Goal: Task Accomplishment & Management: Manage account settings

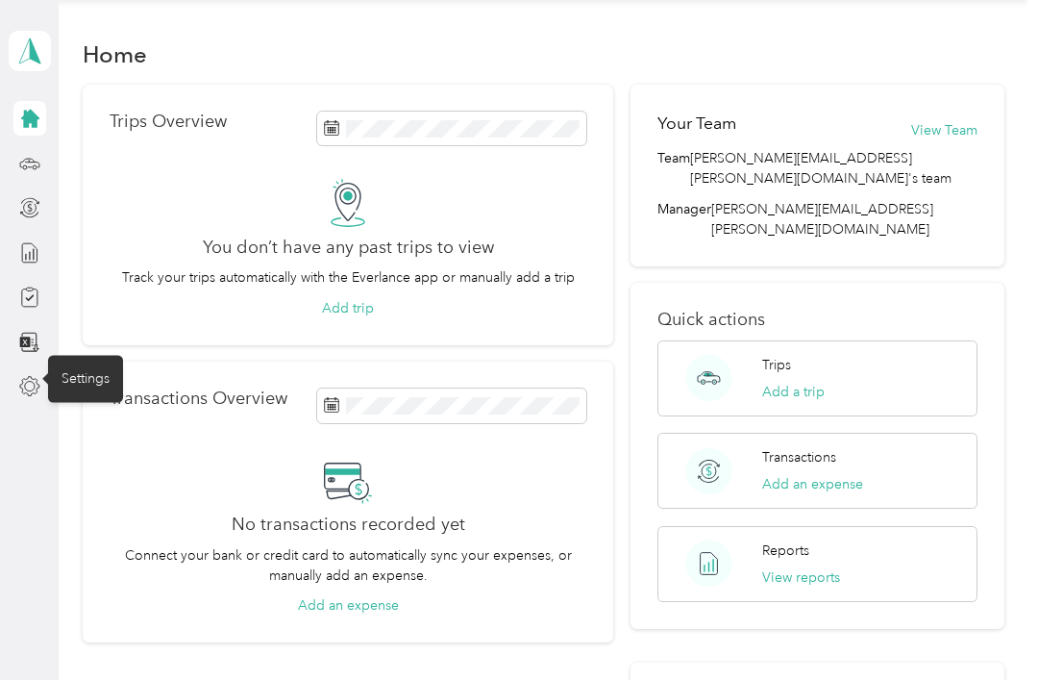
click at [32, 395] on icon at bounding box center [29, 386] width 21 height 21
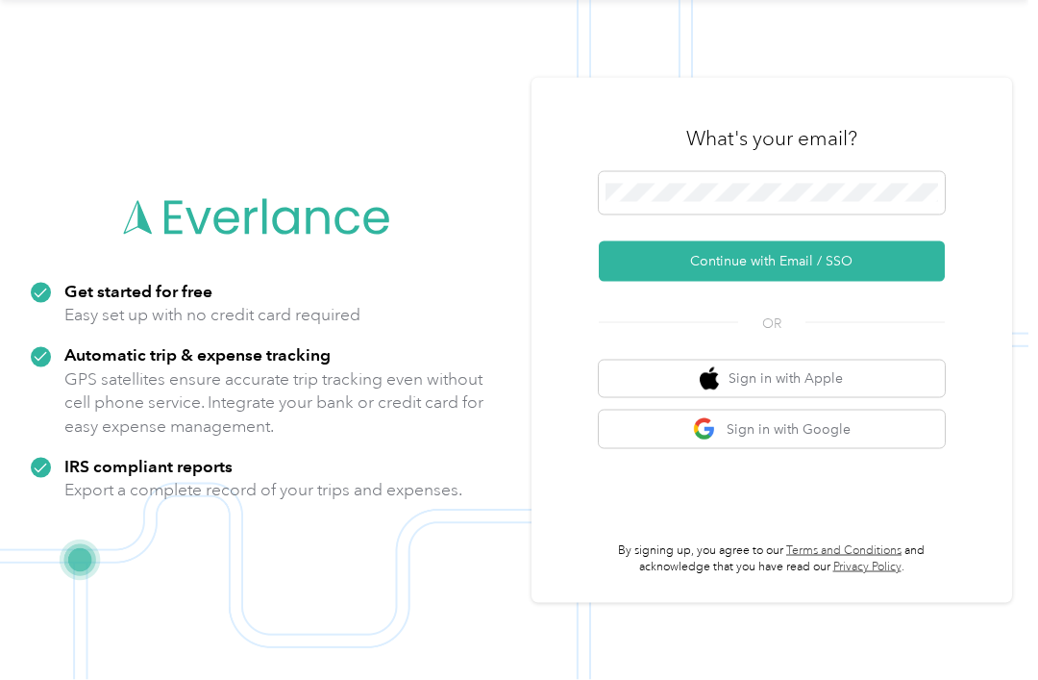
scroll to position [123, 0]
click at [887, 241] on button "Continue with Email / SSO" at bounding box center [772, 261] width 346 height 40
click at [864, 241] on button "Continue with Email / SSO" at bounding box center [772, 261] width 346 height 40
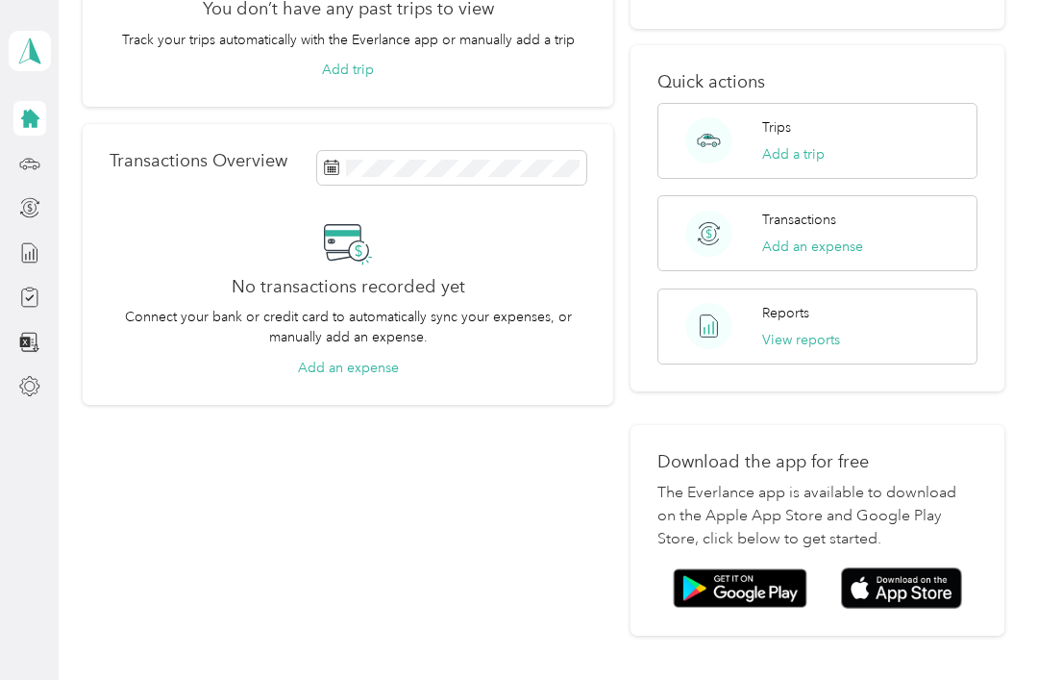
scroll to position [239, 0]
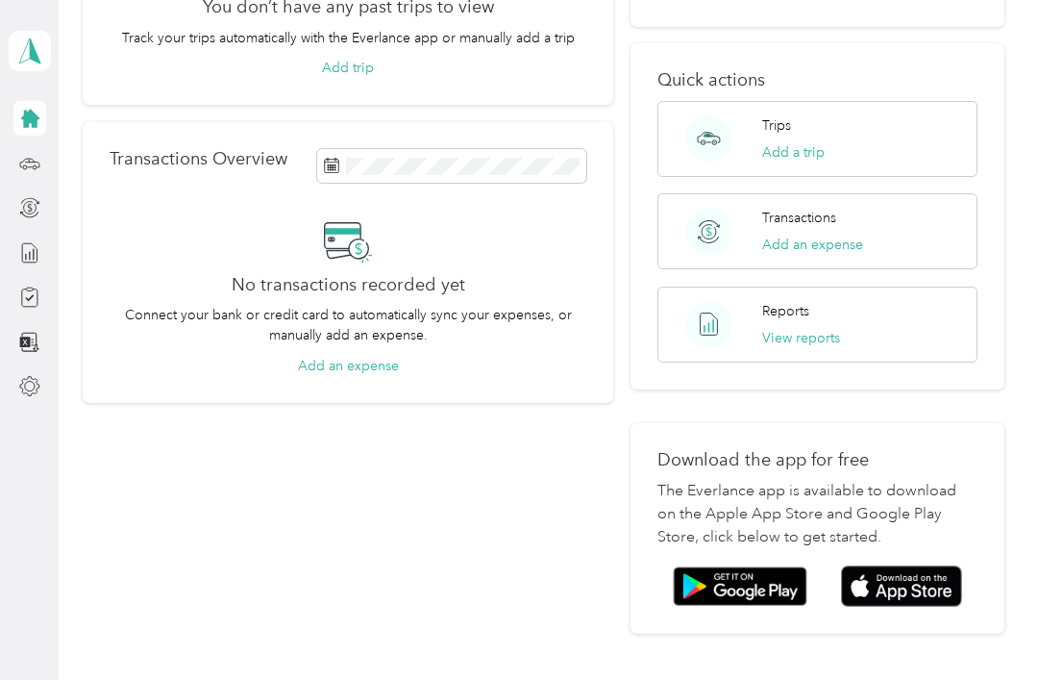
click at [930, 565] on img at bounding box center [901, 585] width 121 height 41
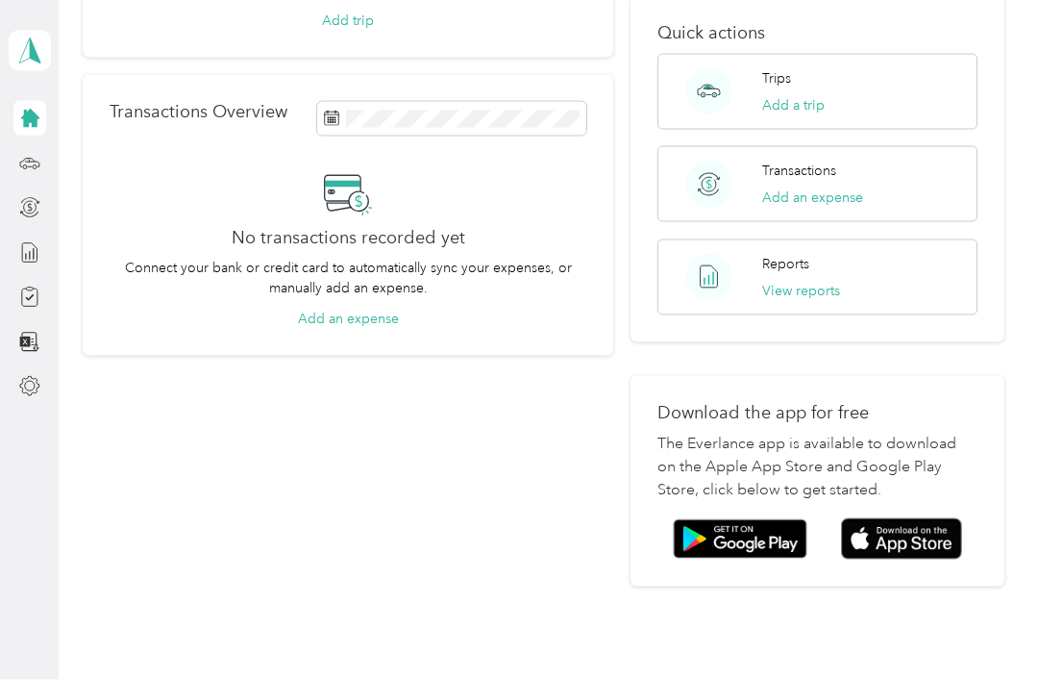
scroll to position [38, 0]
